Goal: Transaction & Acquisition: Purchase product/service

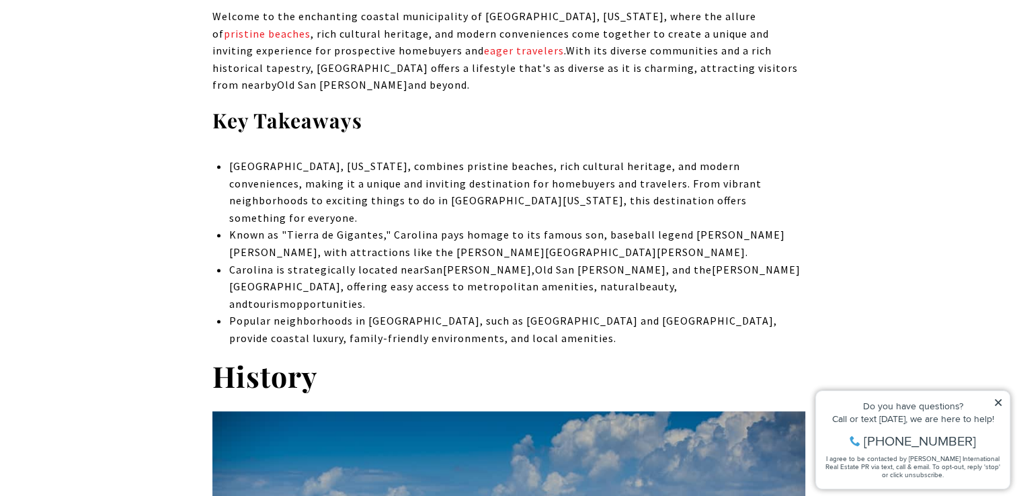
scroll to position [579, 0]
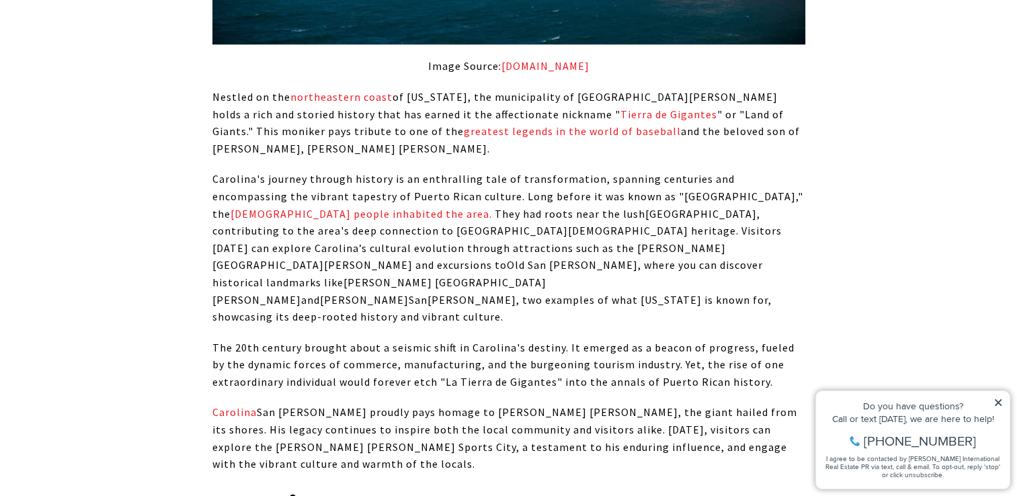
scroll to position [1323, 0]
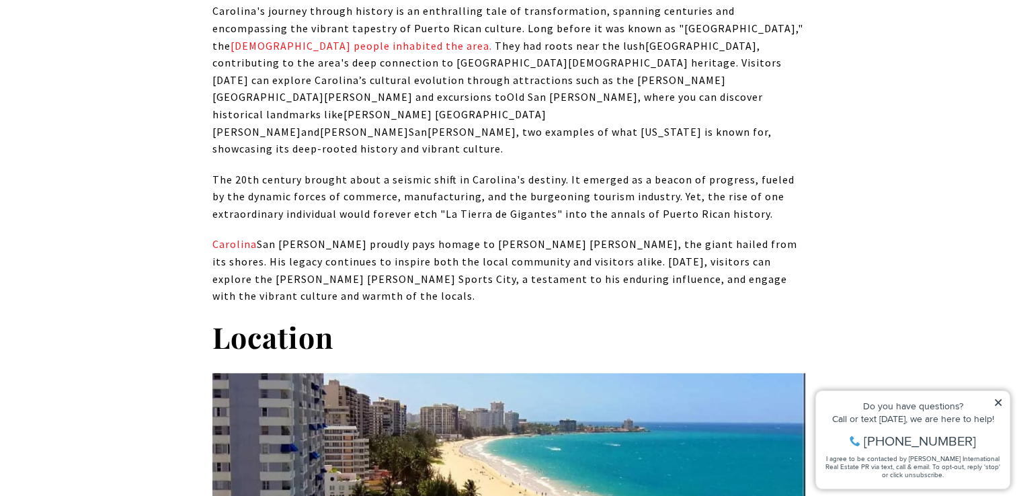
scroll to position [1491, 0]
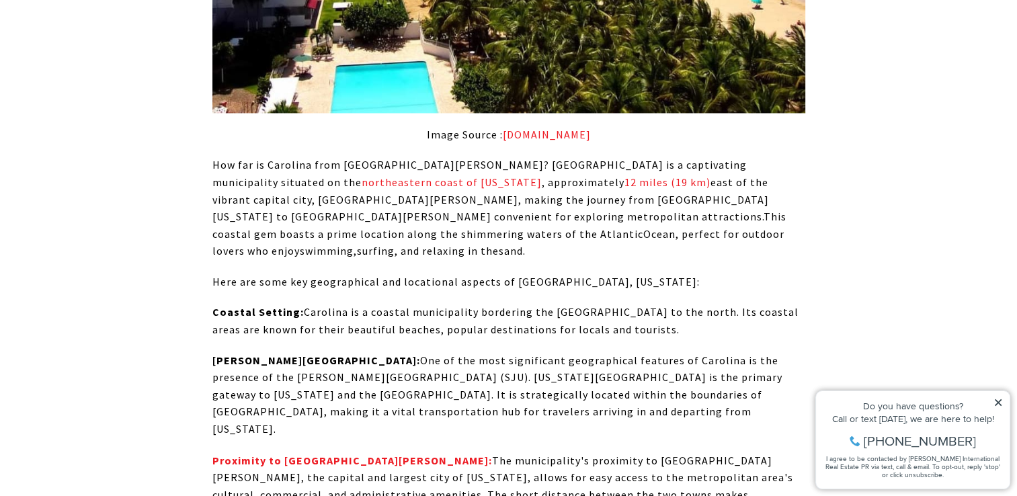
scroll to position [2091, 0]
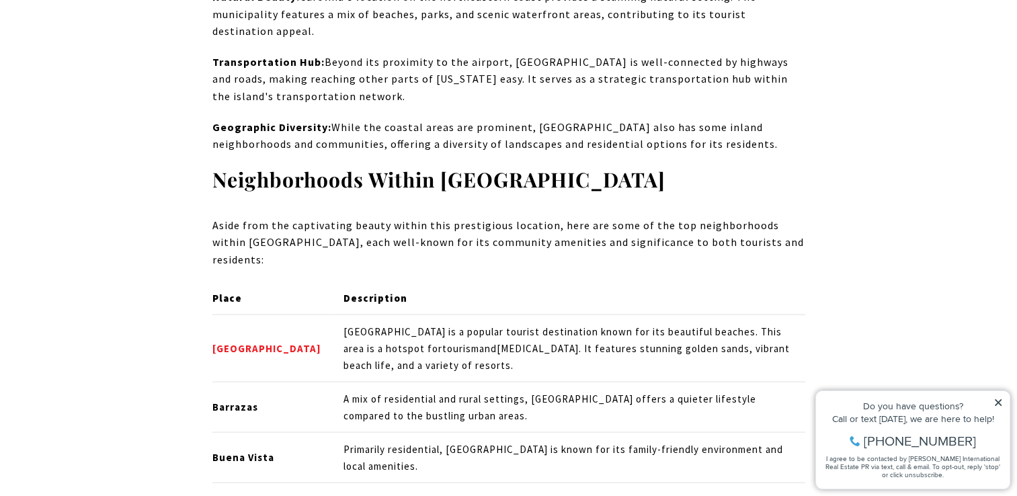
scroll to position [2636, 0]
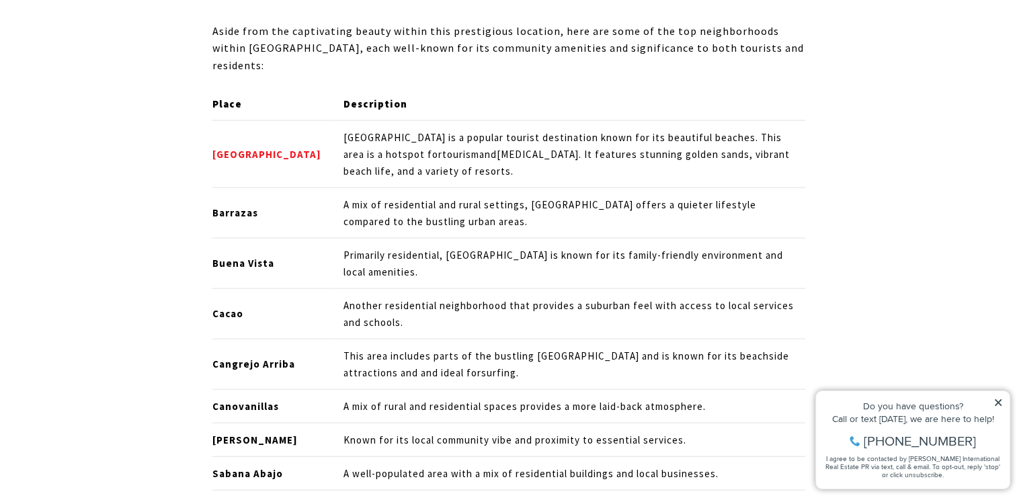
scroll to position [2828, 0]
click at [788, 456] on td "A well-populated area with a mix of residential buildings and local businesses." at bounding box center [568, 473] width 472 height 34
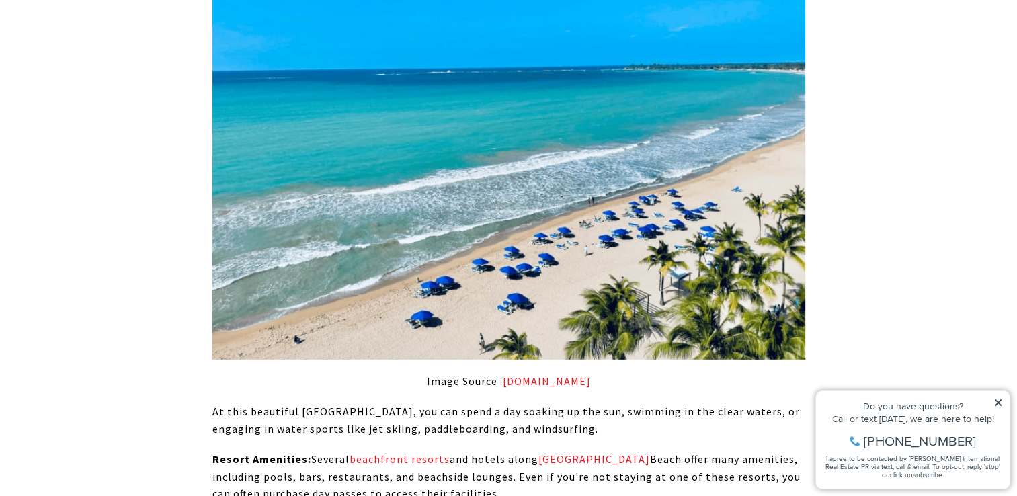
scroll to position [3946, 0]
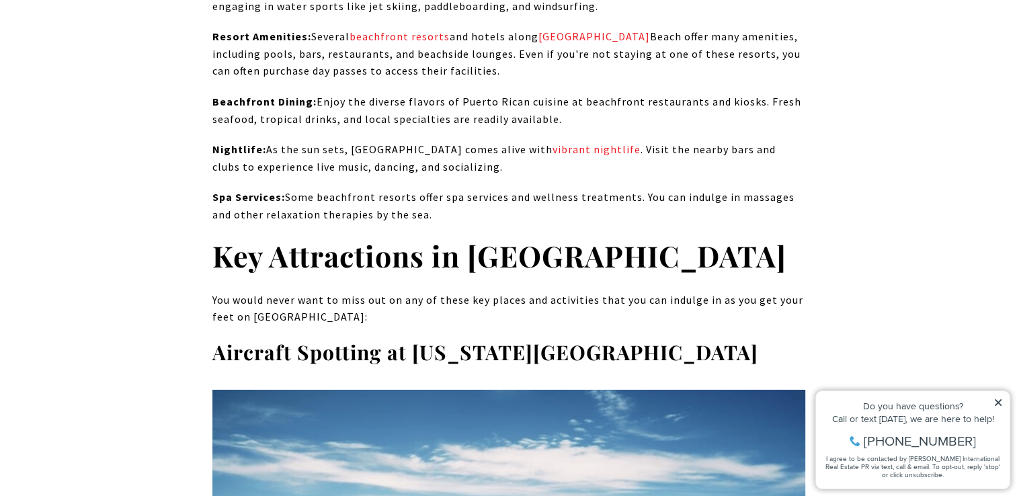
scroll to position [4366, 0]
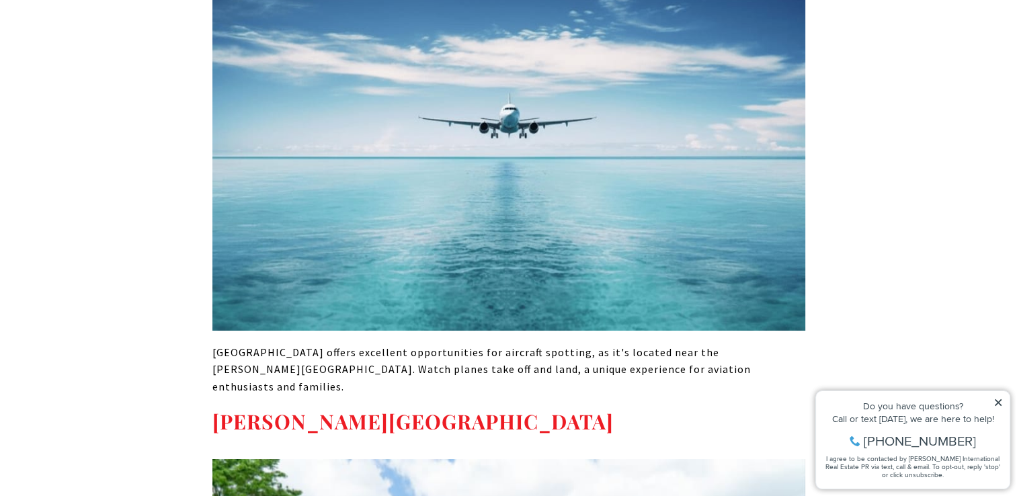
scroll to position [4775, 0]
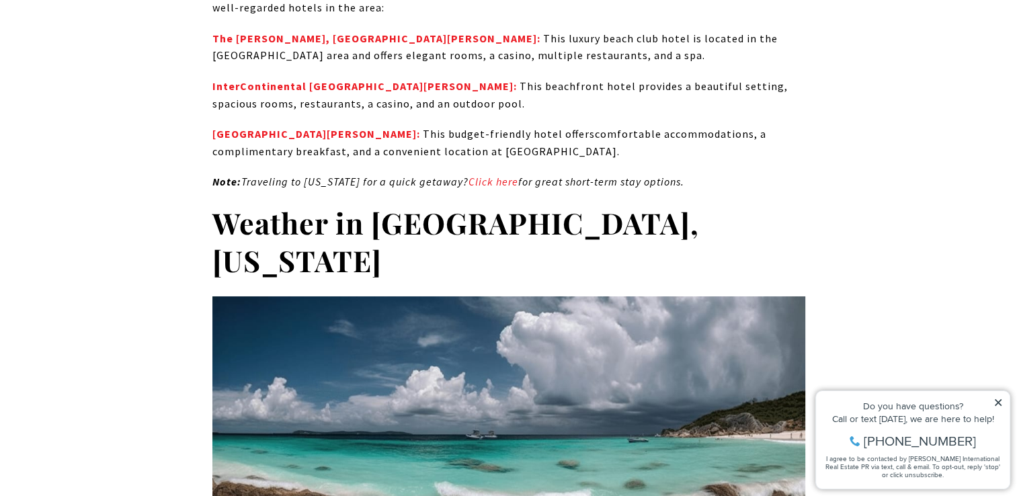
scroll to position [9855, 0]
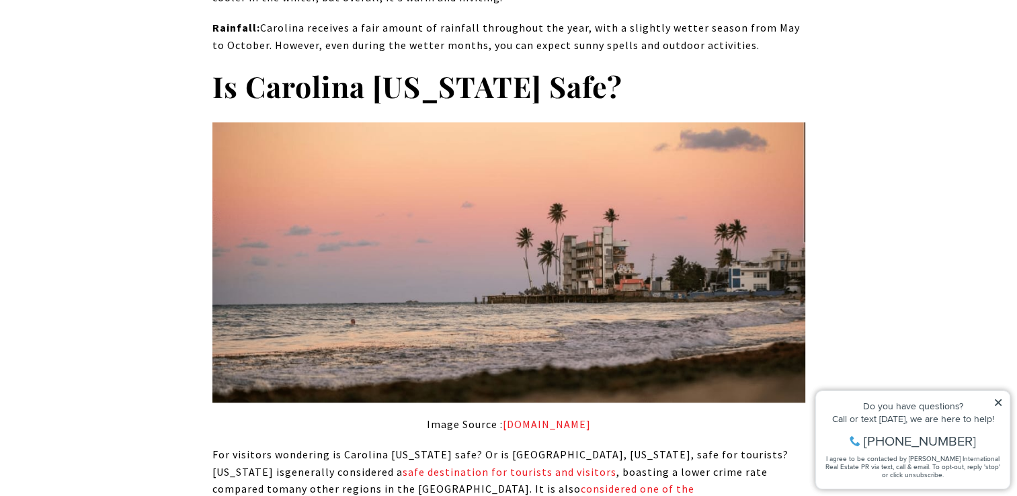
scroll to position [10976, 0]
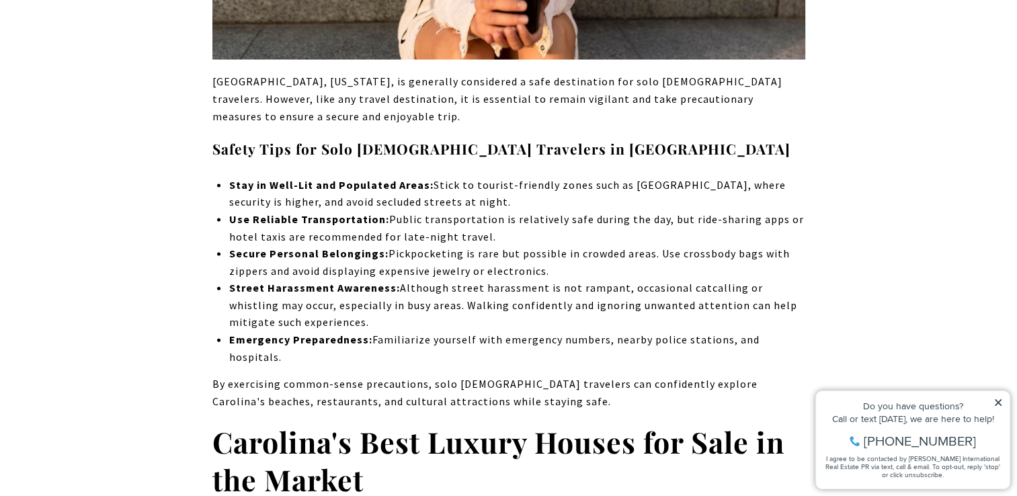
scroll to position [13075, 0]
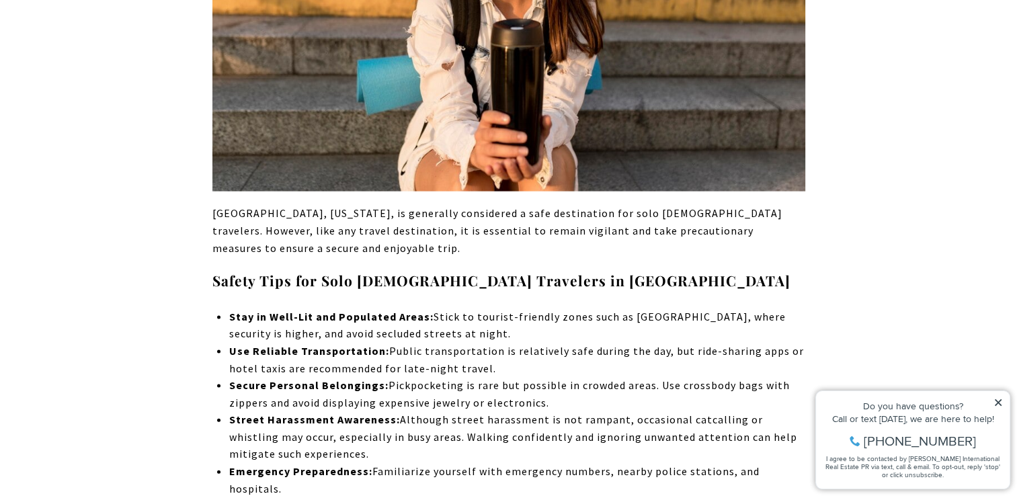
scroll to position [12963, 0]
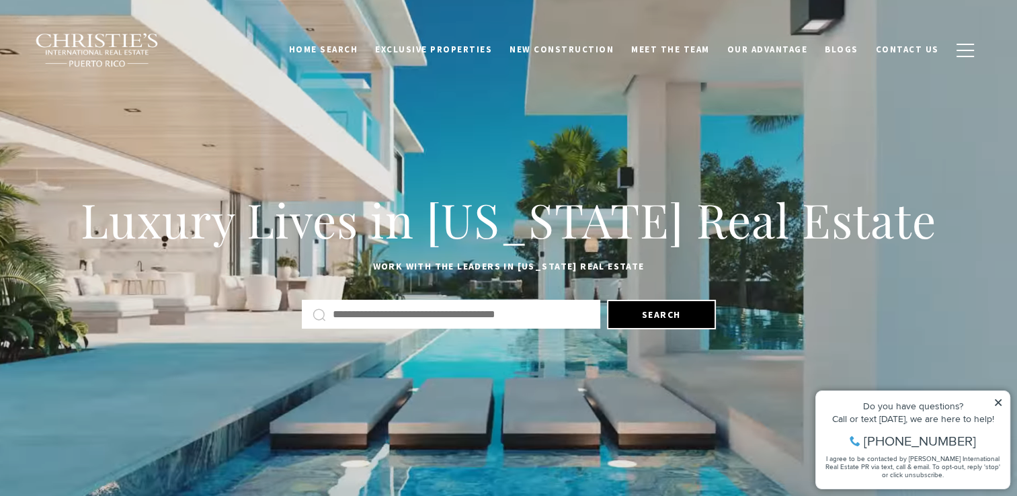
click at [636, 423] on div at bounding box center [508, 450] width 1017 height 94
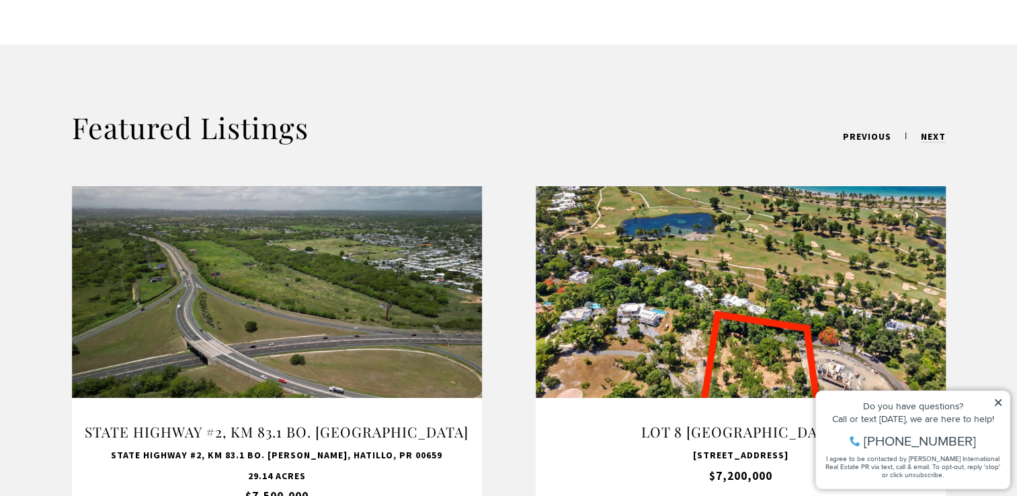
scroll to position [969, 0]
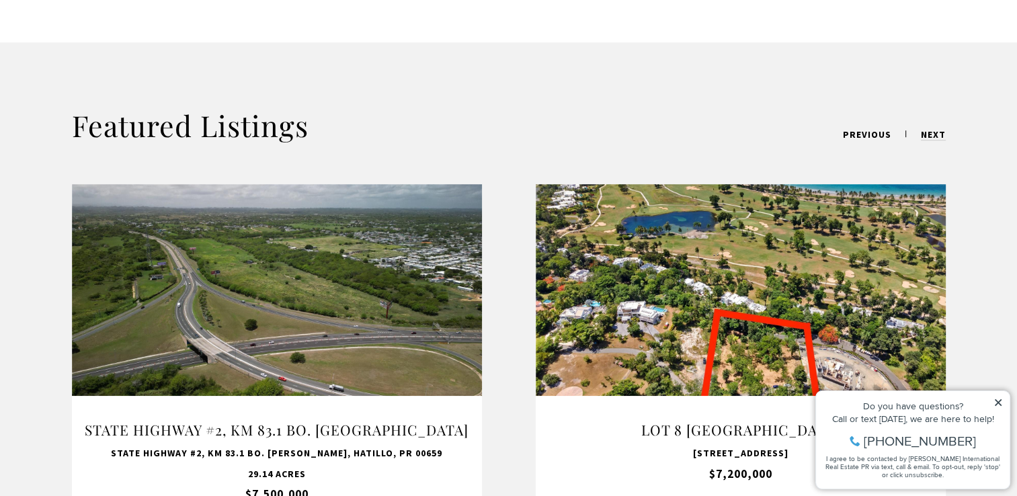
click at [586, 449] on link "Open this option" at bounding box center [741, 355] width 410 height 342
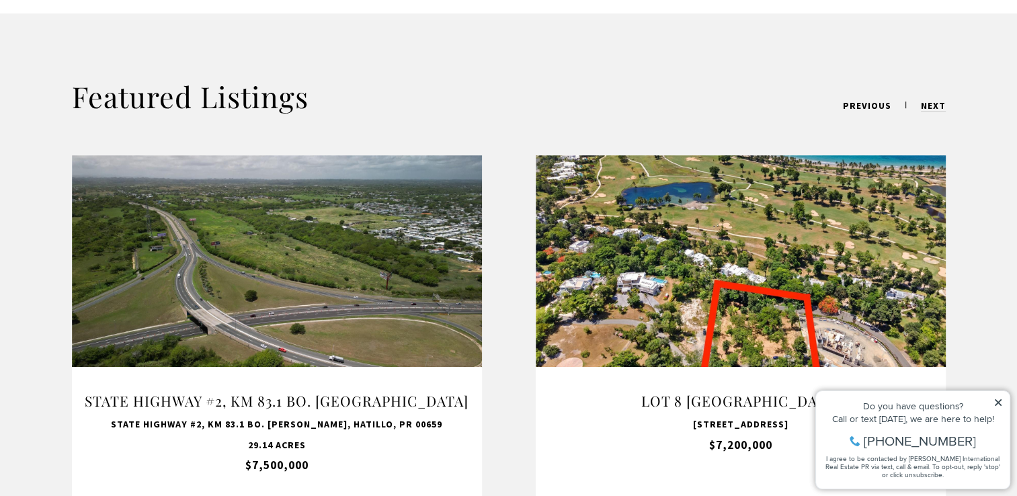
scroll to position [1038, 0]
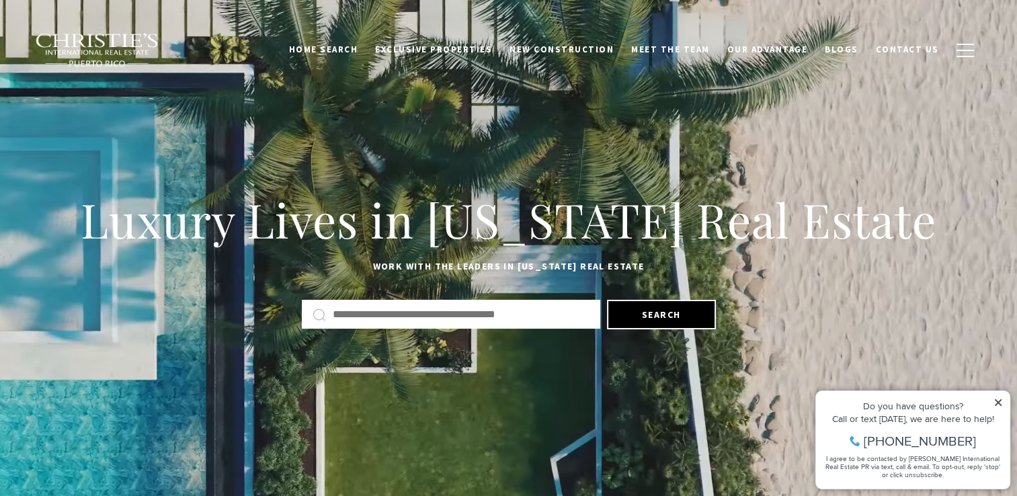
click at [997, 406] on icon at bounding box center [997, 402] width 9 height 9
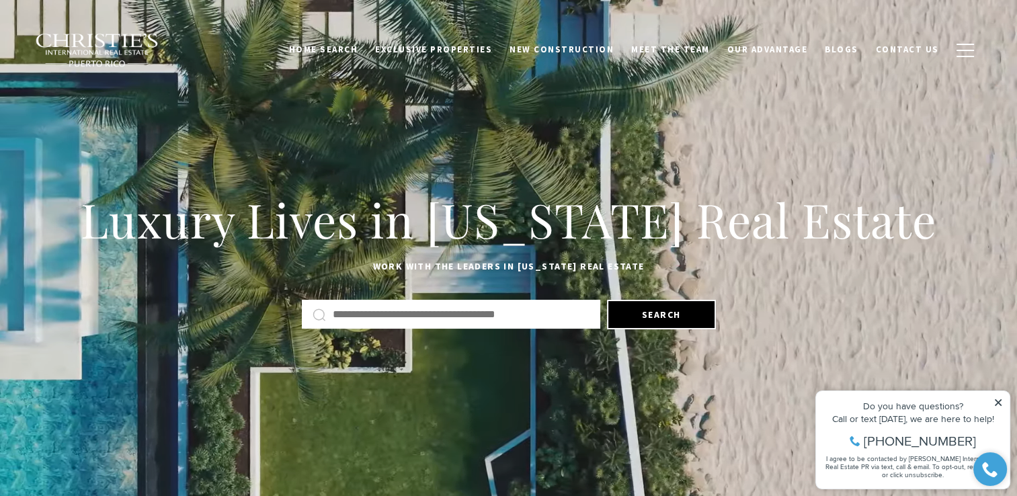
click at [1001, 402] on icon at bounding box center [997, 402] width 9 height 9
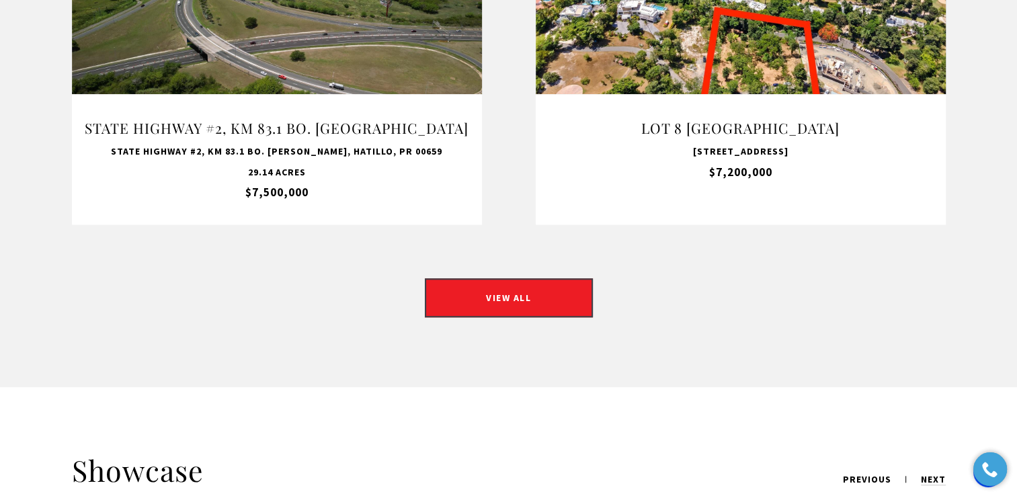
scroll to position [1272, 0]
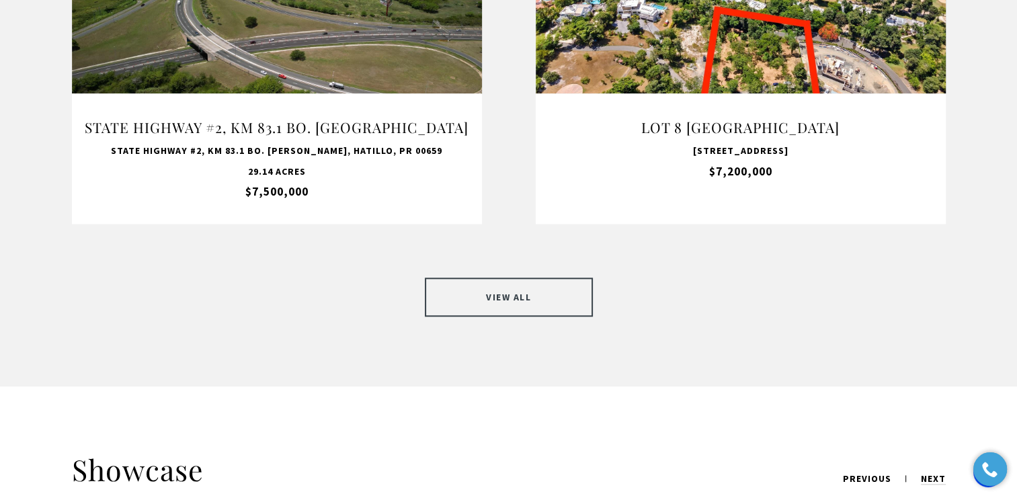
click at [507, 278] on link "VIEW ALL" at bounding box center [509, 297] width 168 height 39
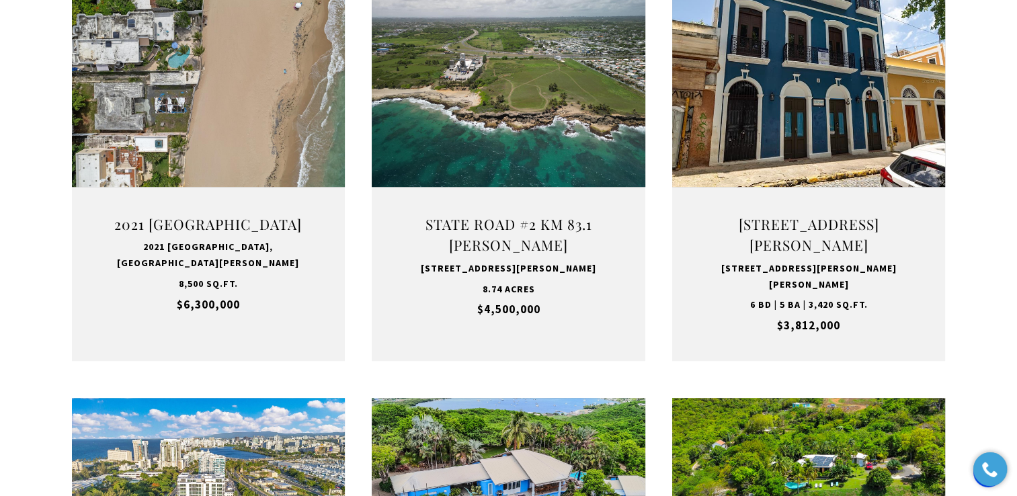
scroll to position [1011, 0]
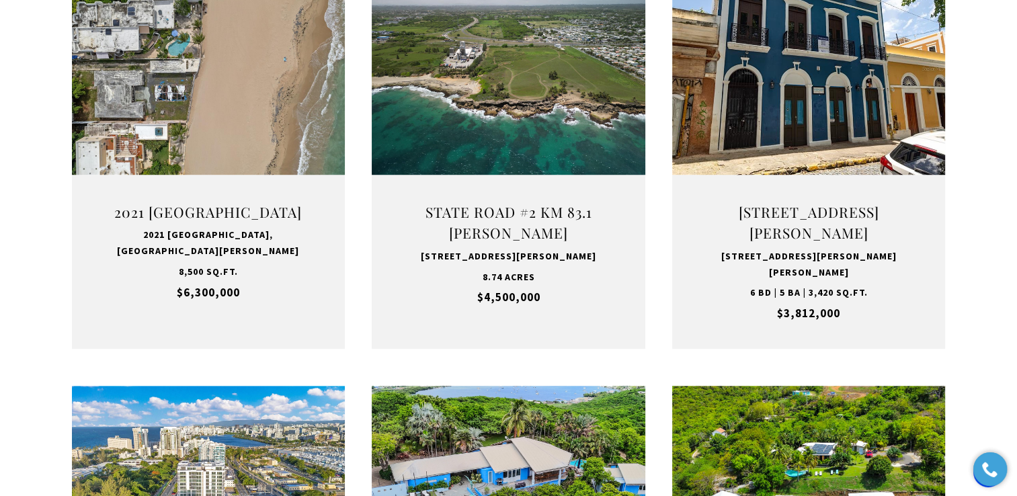
click at [981, 401] on div "**********" at bounding box center [508, 150] width 1017 height 1387
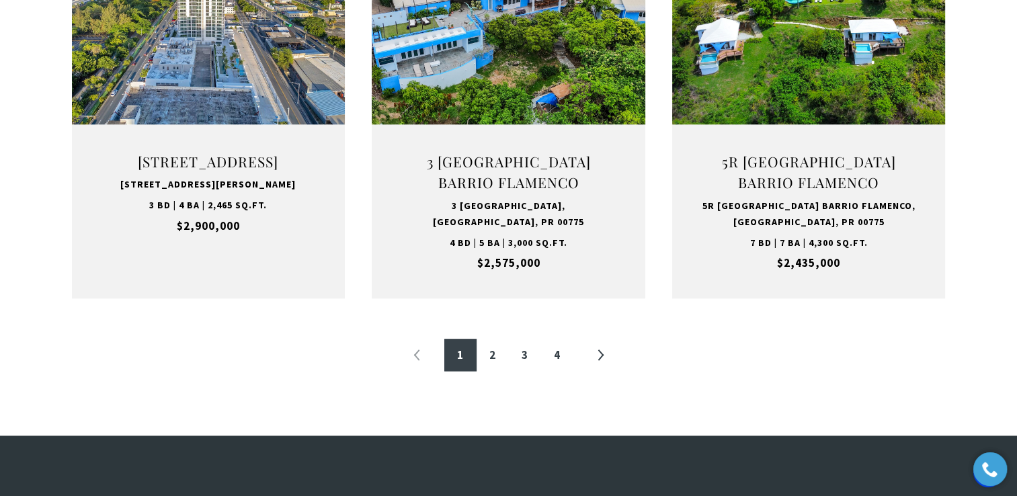
scroll to position [1484, 0]
click at [590, 358] on link "»" at bounding box center [600, 355] width 32 height 32
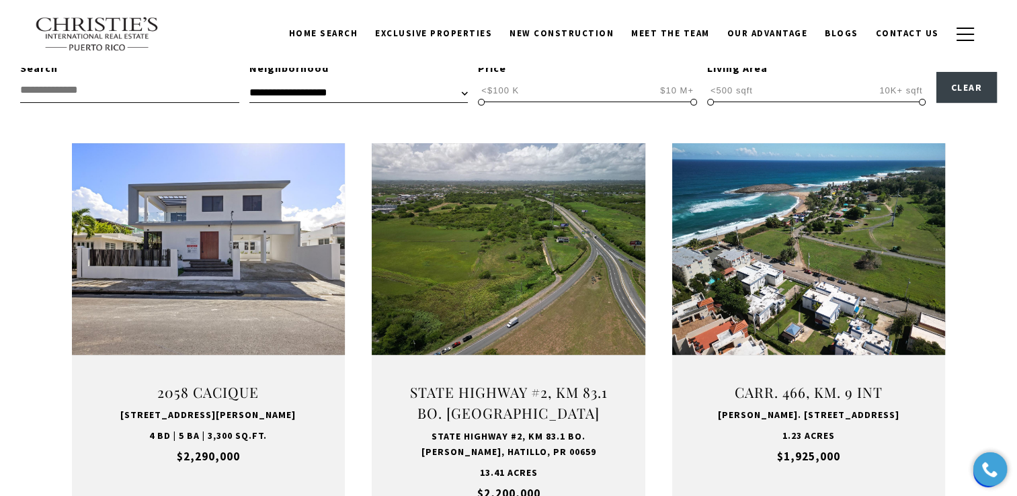
scroll to position [403, 0]
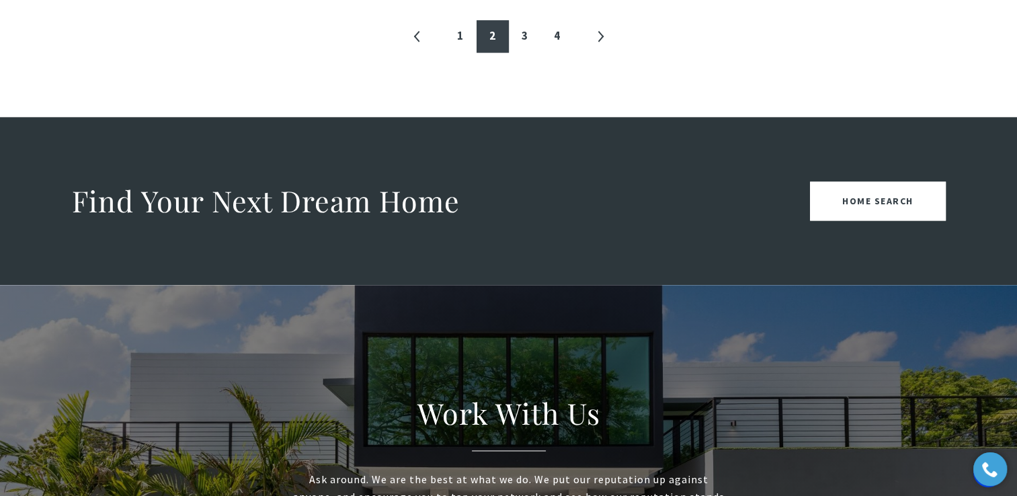
scroll to position [1786, 0]
